Goal: Navigation & Orientation: Find specific page/section

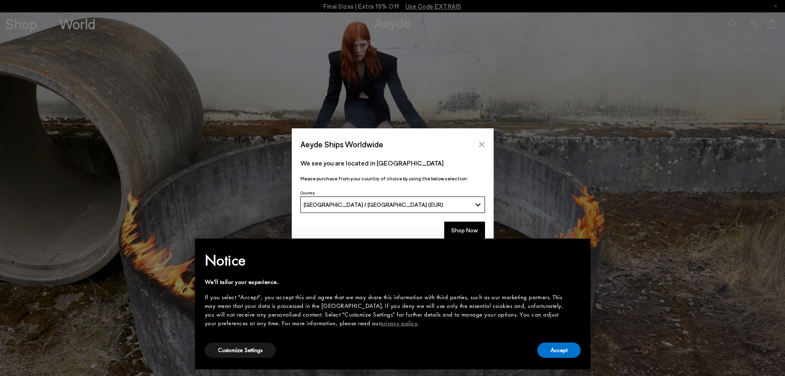
click at [481, 144] on icon "Close" at bounding box center [482, 144] width 7 height 7
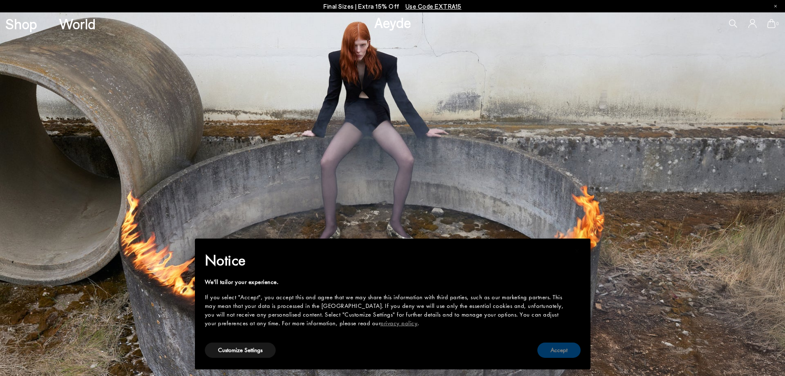
drag, startPoint x: 547, startPoint y: 348, endPoint x: 547, endPoint y: 343, distance: 4.9
click at [547, 347] on button "Accept" at bounding box center [558, 349] width 43 height 15
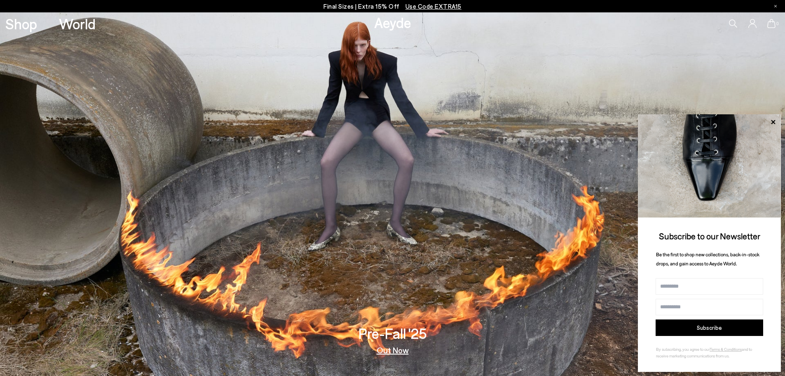
drag, startPoint x: 761, startPoint y: 0, endPoint x: 610, endPoint y: 82, distance: 171.7
click at [610, 82] on img at bounding box center [392, 193] width 785 height 363
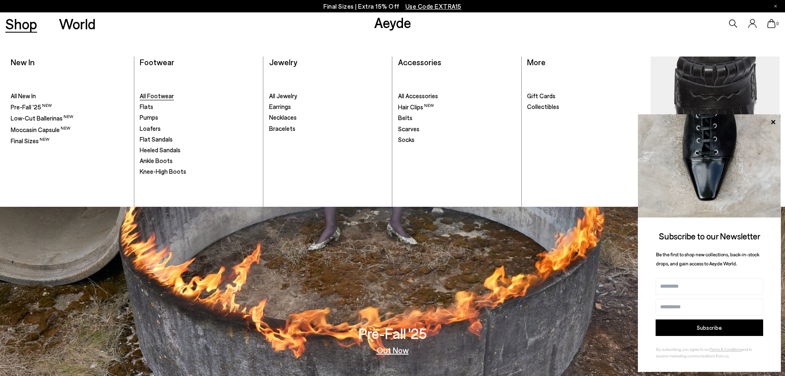
click at [163, 96] on span "All Footwear" at bounding box center [157, 95] width 34 height 7
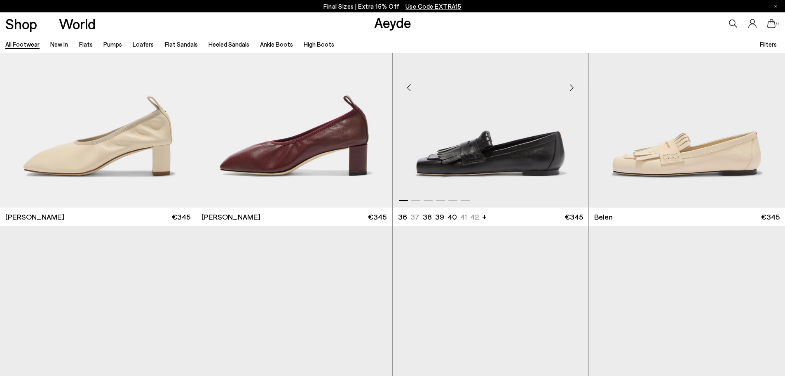
scroll to position [412, 0]
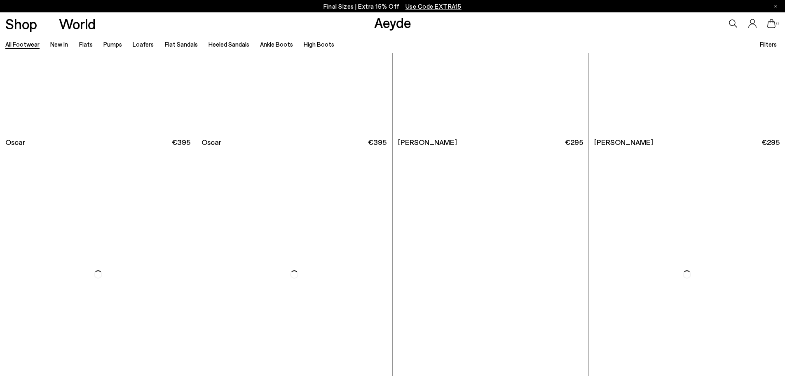
scroll to position [2102, 0]
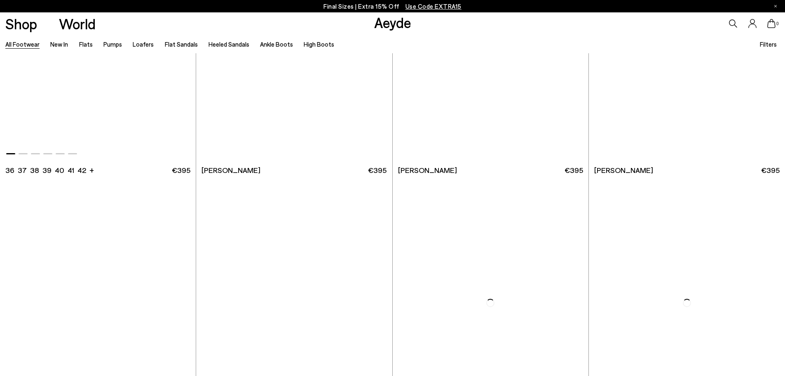
scroll to position [3215, 0]
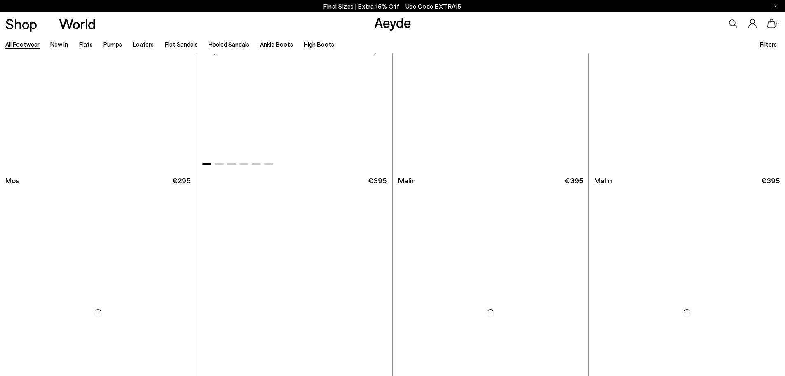
scroll to position [4823, 0]
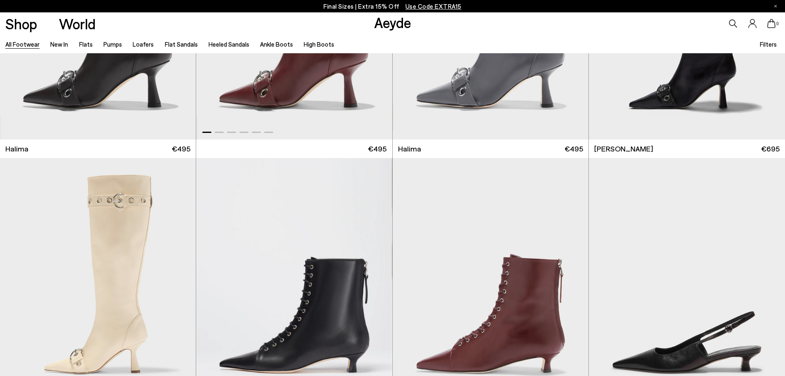
scroll to position [6636, 0]
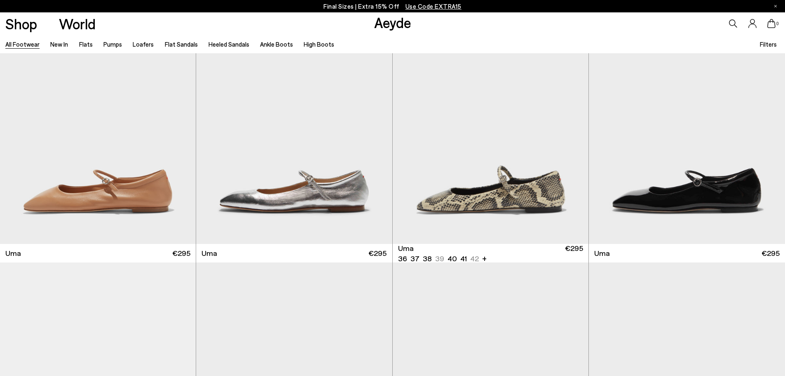
scroll to position [8244, 0]
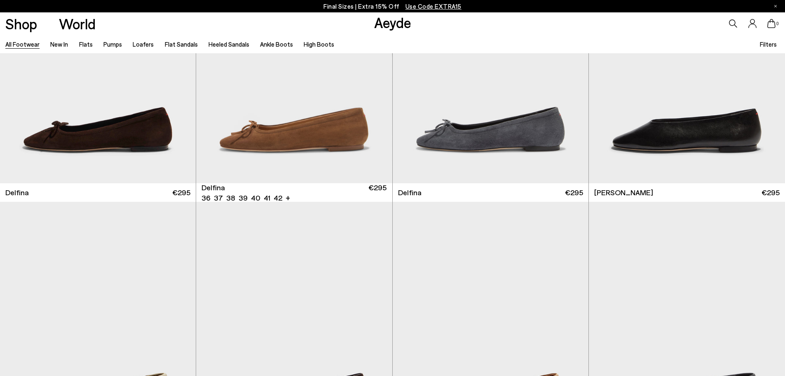
scroll to position [9782, 0]
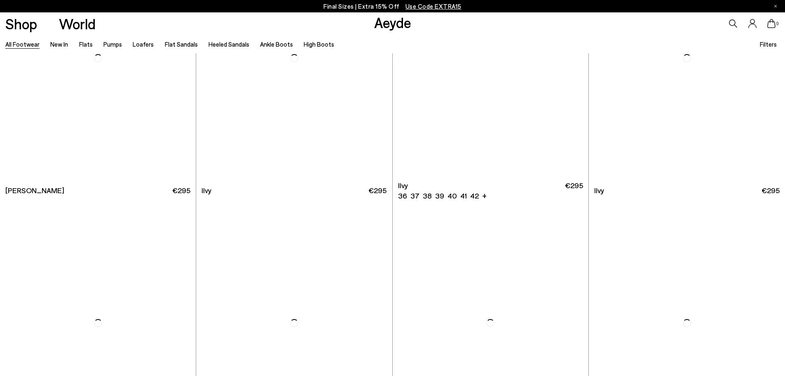
scroll to position [11624, 0]
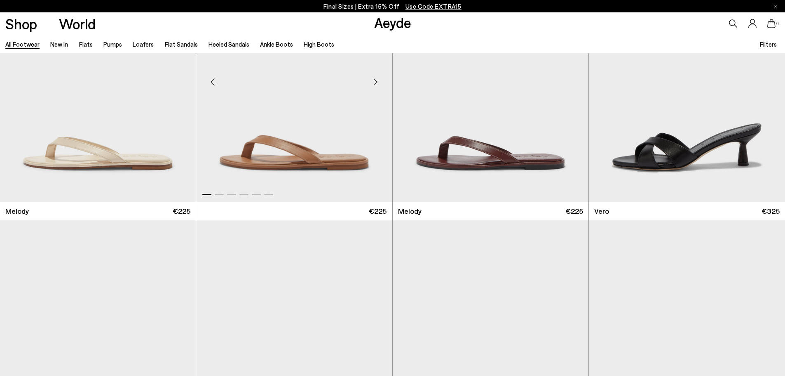
scroll to position [12695, 0]
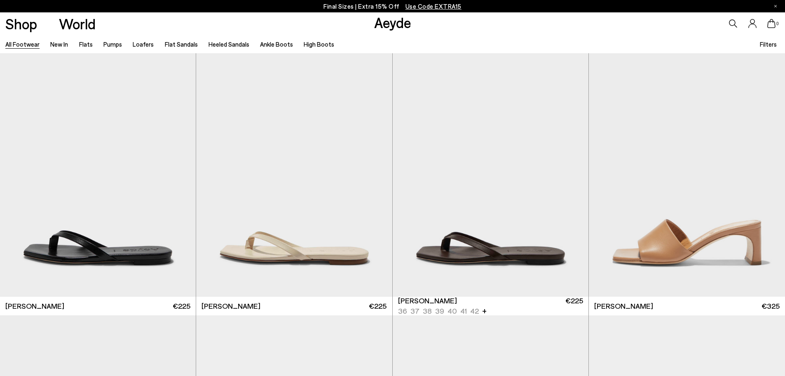
scroll to position [13781, 0]
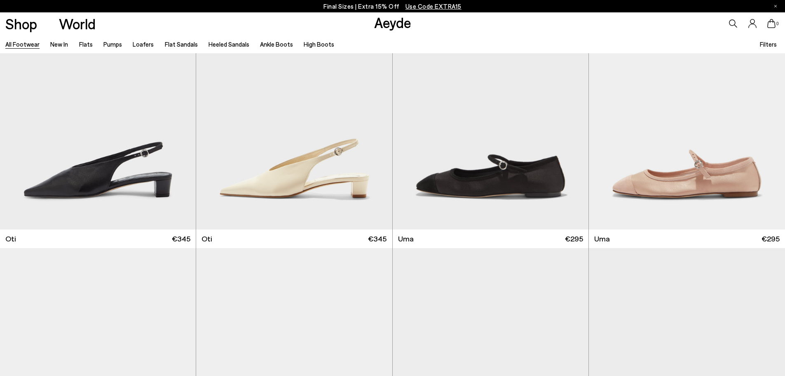
scroll to position [16199, 0]
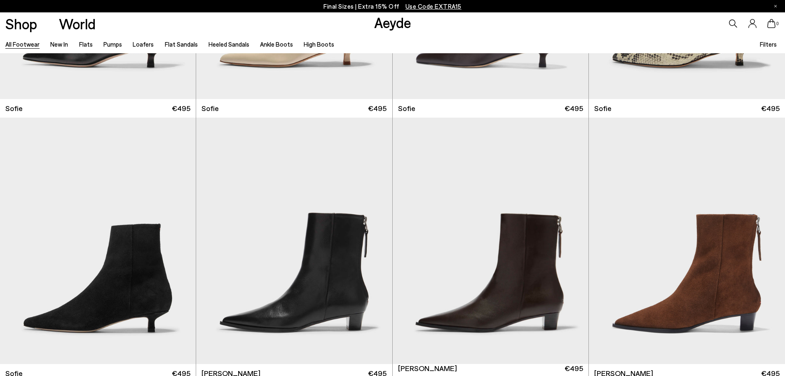
scroll to position [16859, 0]
